Goal: Transaction & Acquisition: Subscribe to service/newsletter

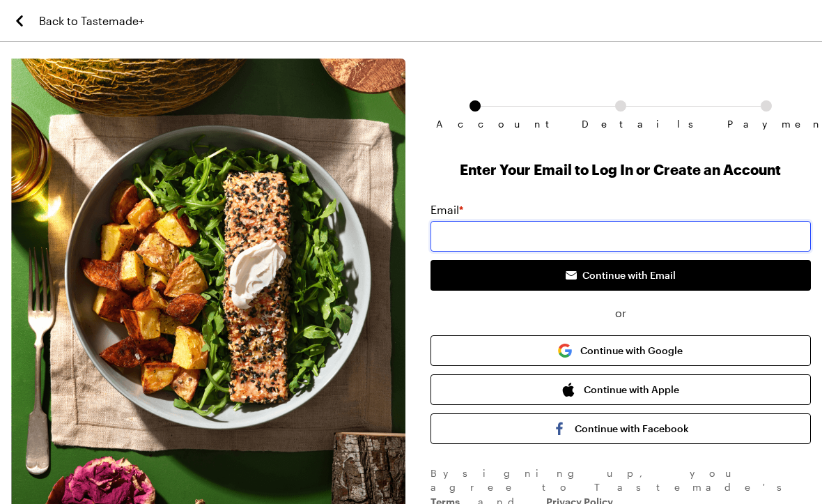
click at [474, 237] on input "email" at bounding box center [620, 236] width 380 height 31
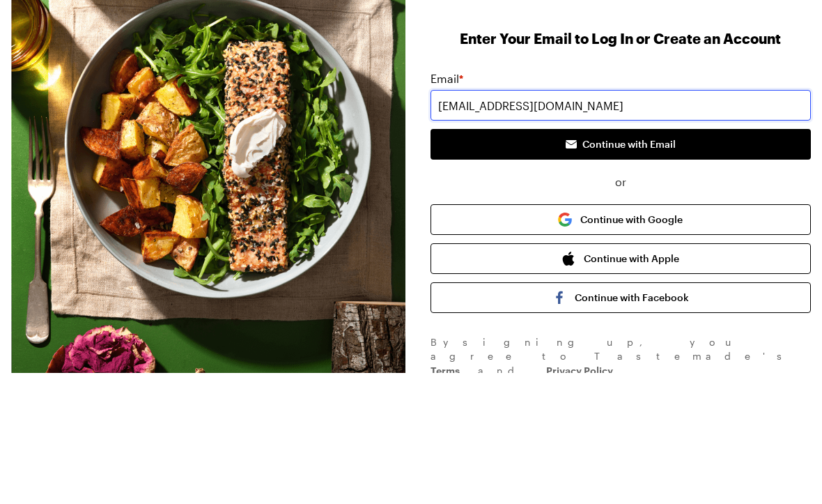
type input "[EMAIL_ADDRESS][DOMAIN_NAME]"
click at [620, 260] on button "Continue with Email" at bounding box center [620, 275] width 380 height 31
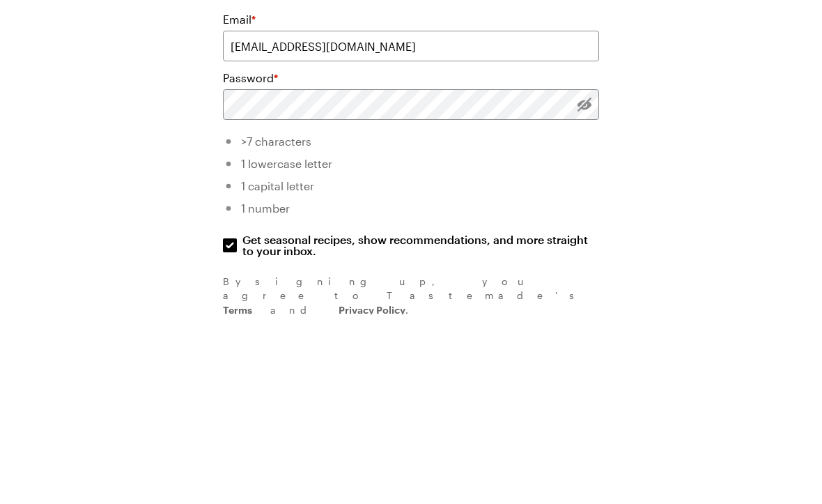
scroll to position [79, 0]
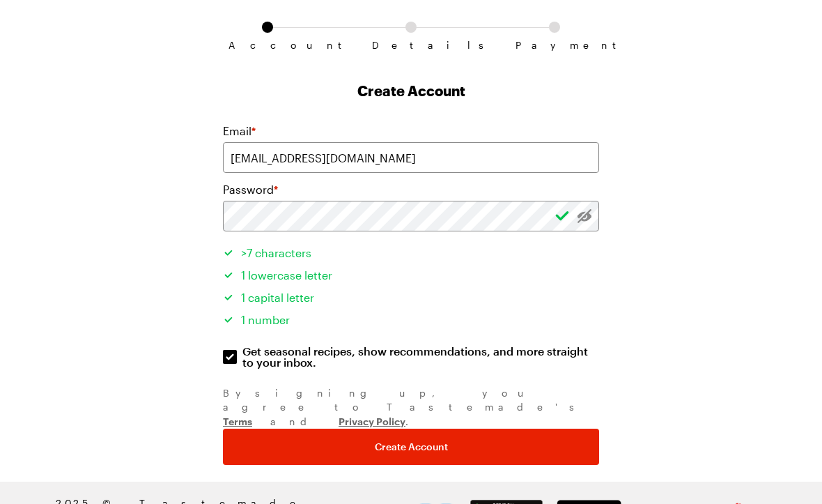
click at [405, 439] on span "Create Account" at bounding box center [411, 446] width 73 height 14
